Goal: Task Accomplishment & Management: Use online tool/utility

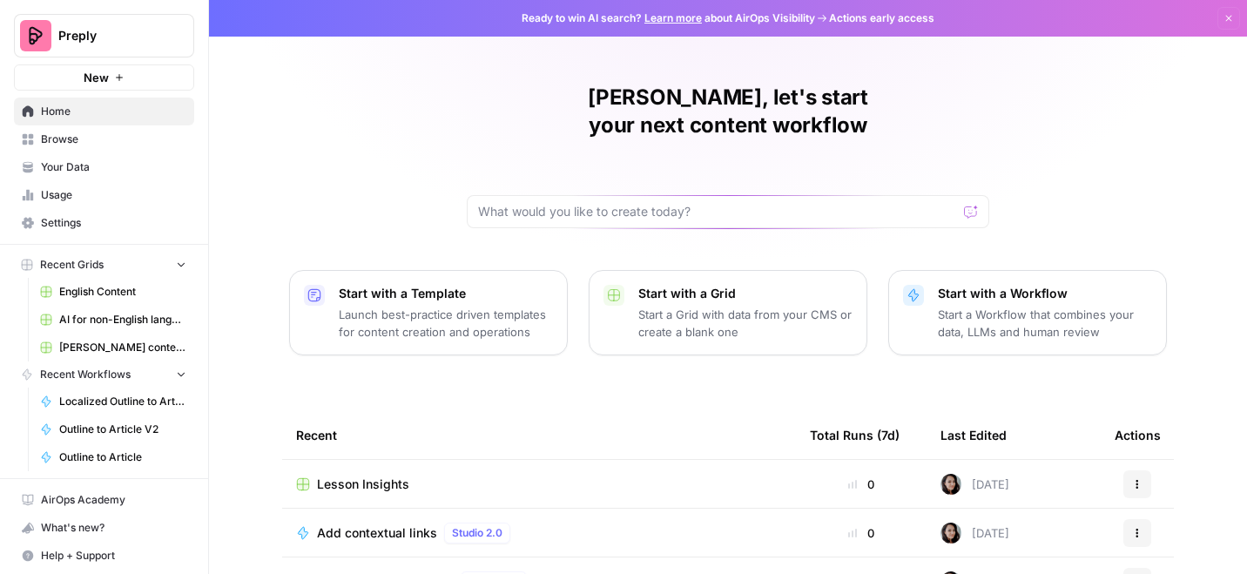
click at [128, 291] on span "English Content" at bounding box center [122, 292] width 127 height 16
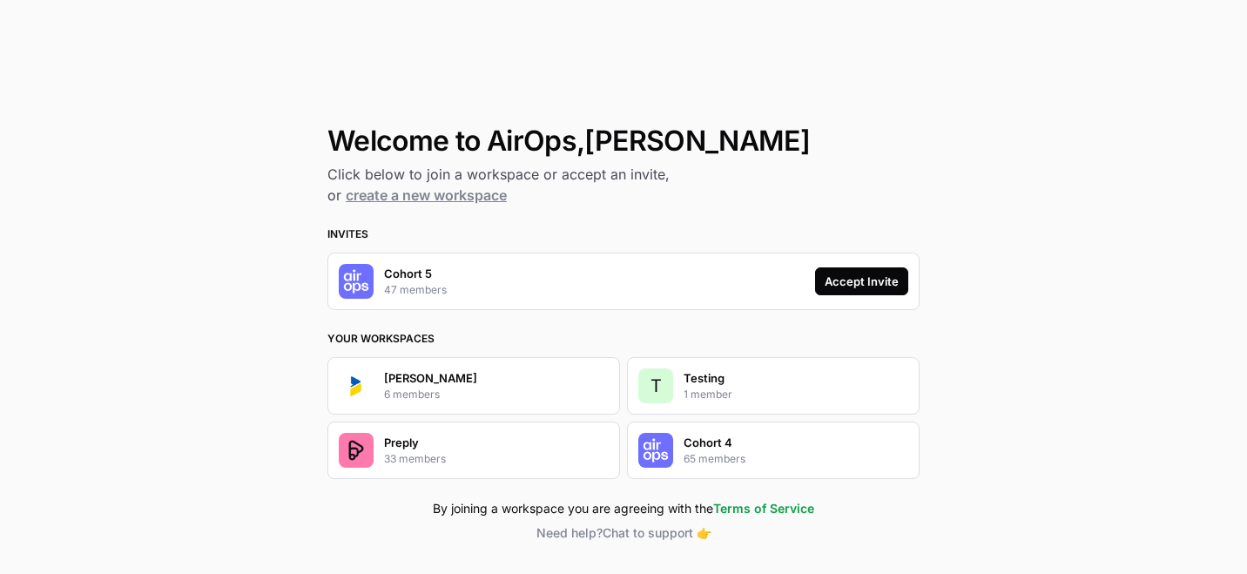
click at [627, 279] on div "Cohort 5 47 members Accept Invite" at bounding box center [623, 280] width 592 height 57
click at [885, 292] on button "Accept Invite" at bounding box center [861, 281] width 93 height 28
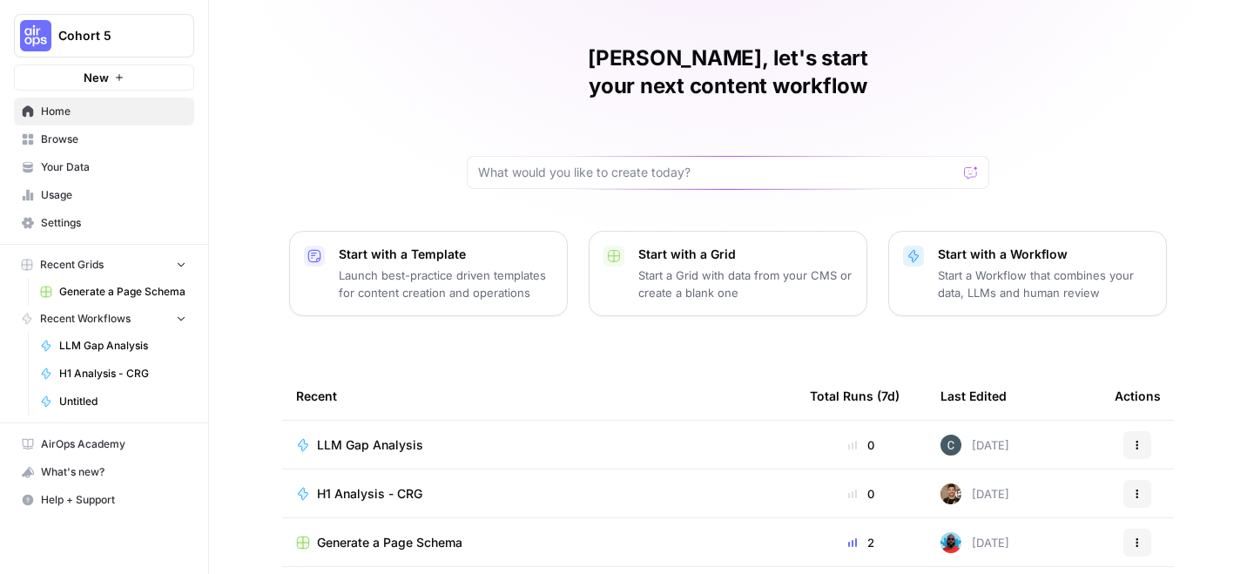
scroll to position [81, 0]
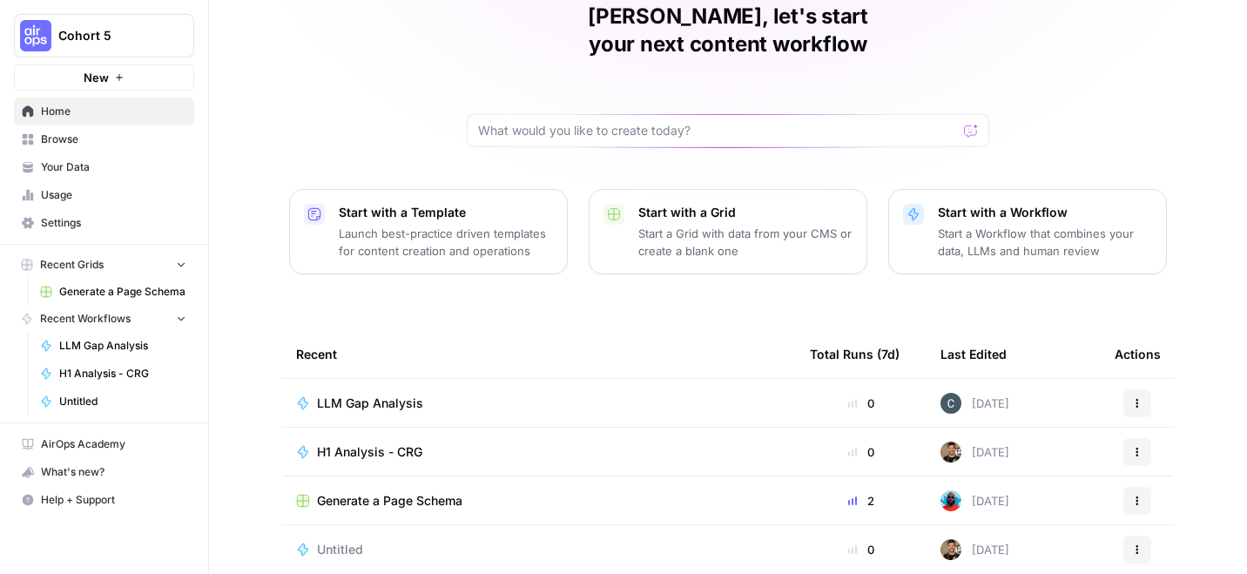
click at [383, 394] on span "LLM Gap Analysis" at bounding box center [370, 402] width 106 height 17
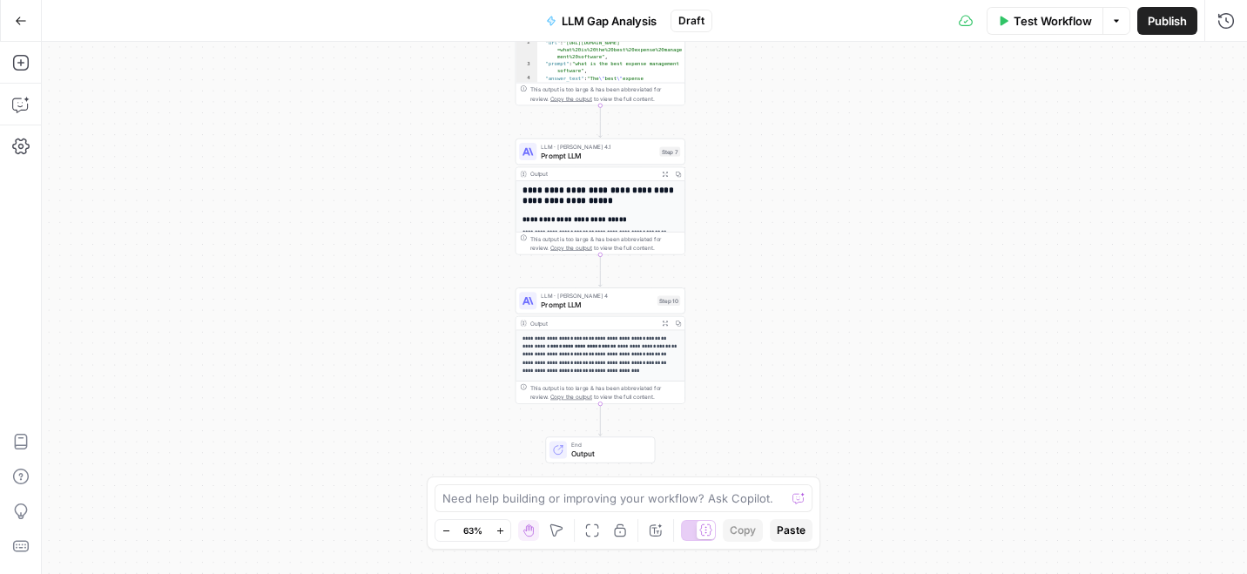
click at [27, 24] on button "Go Back" at bounding box center [20, 20] width 31 height 31
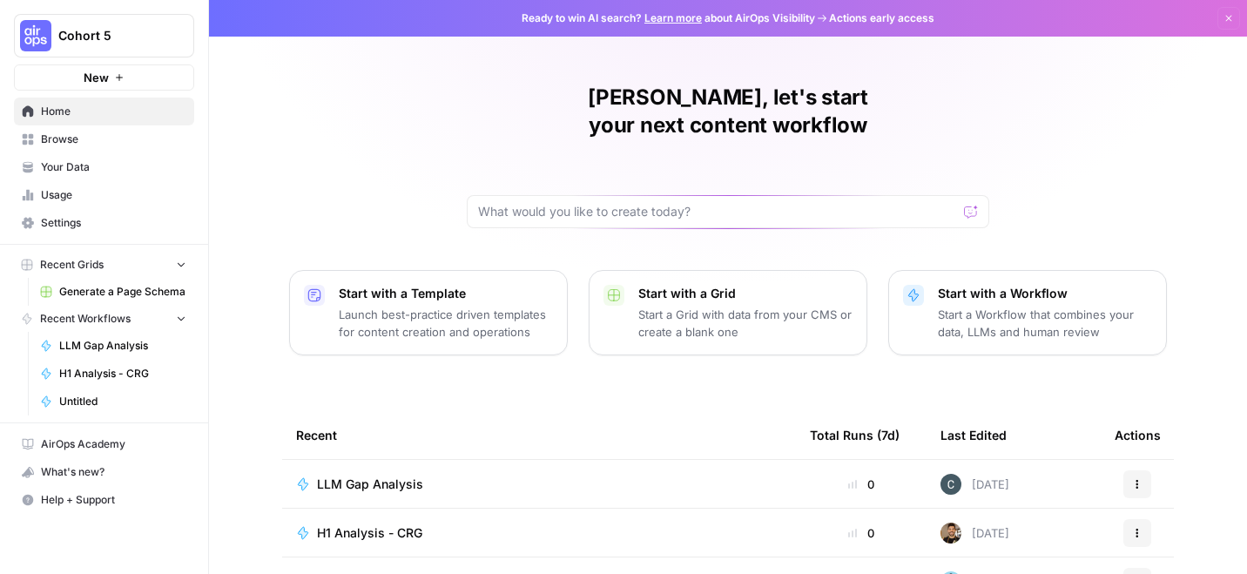
scroll to position [7, 0]
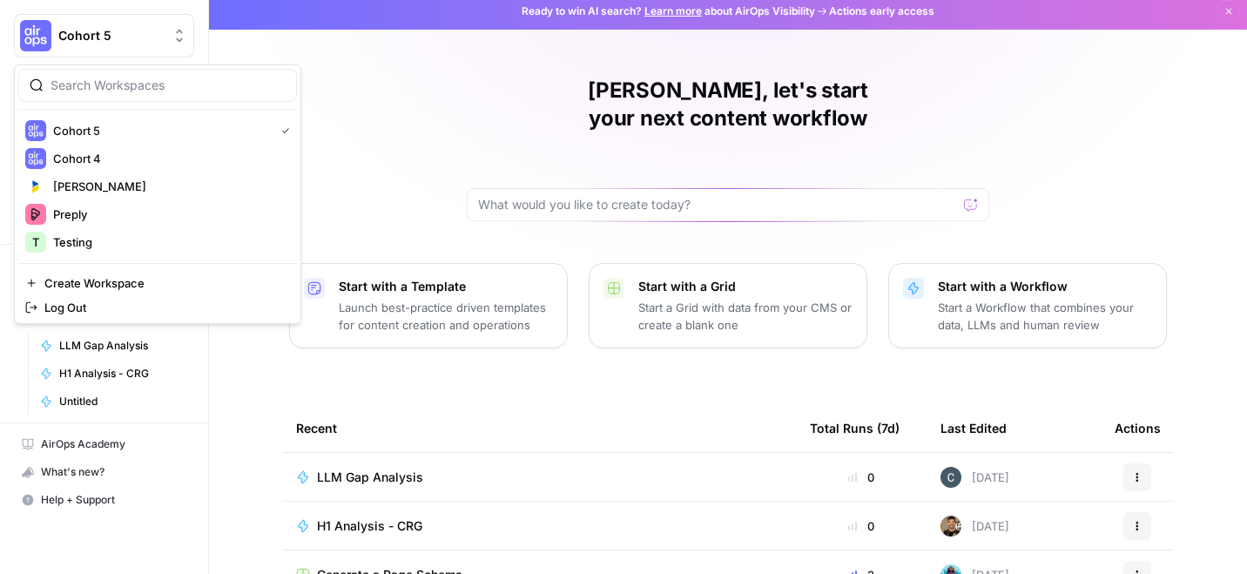
click at [106, 33] on span "Cohort 5" at bounding box center [110, 35] width 105 height 17
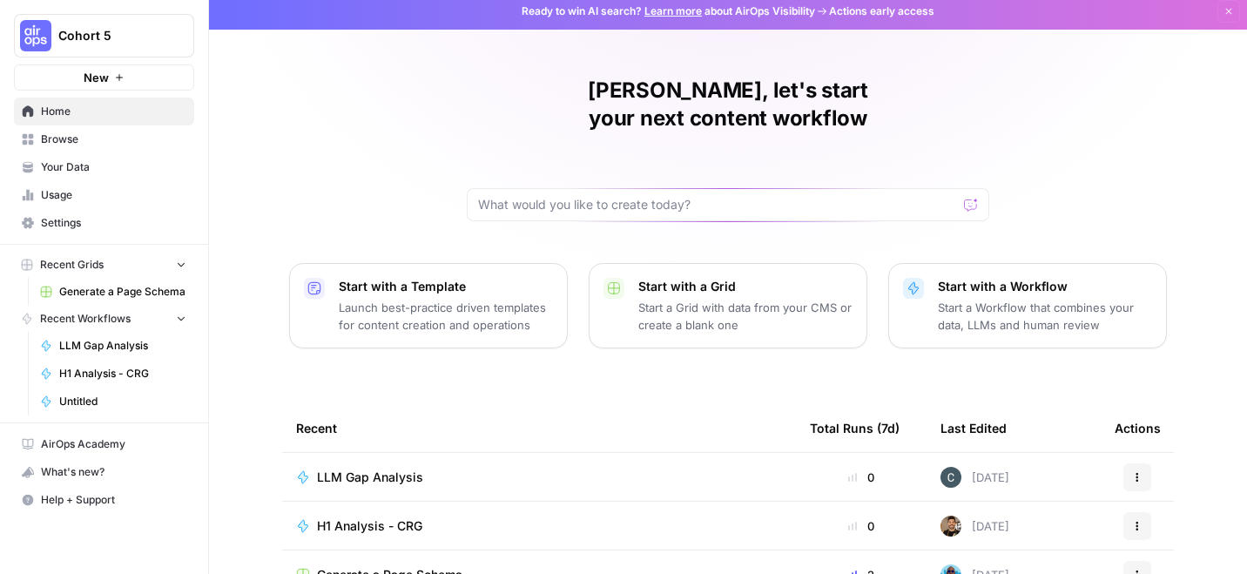
click at [400, 124] on div "Martina, let's start your next content workflow Start with a Template Launch be…" at bounding box center [728, 334] width 1038 height 682
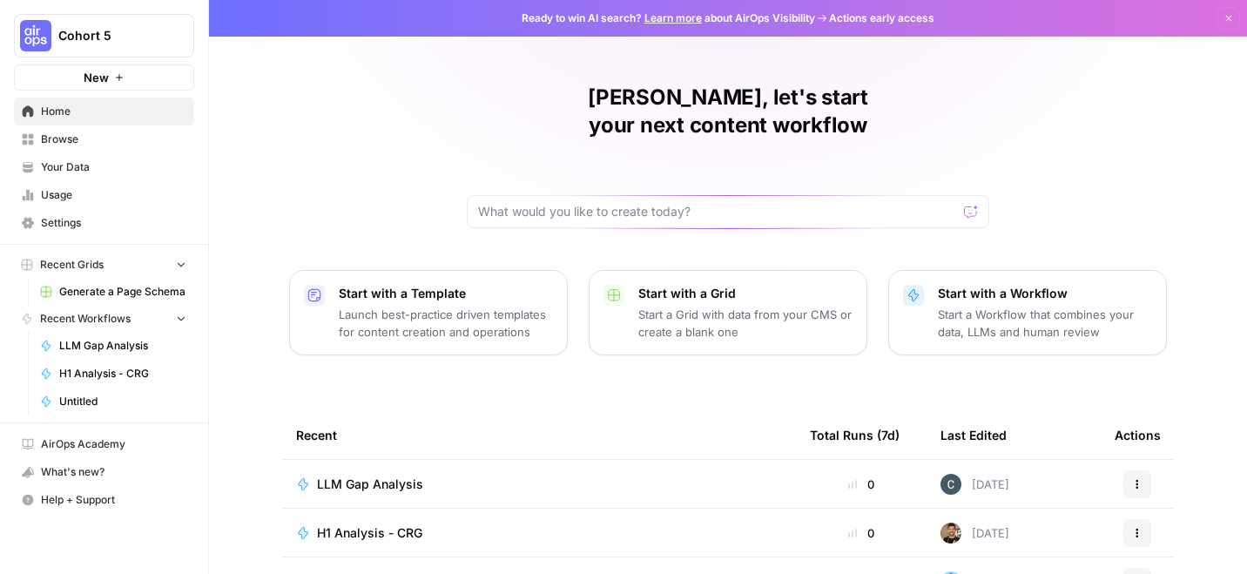
scroll to position [2, 0]
